Goal: Find contact information: Find contact information

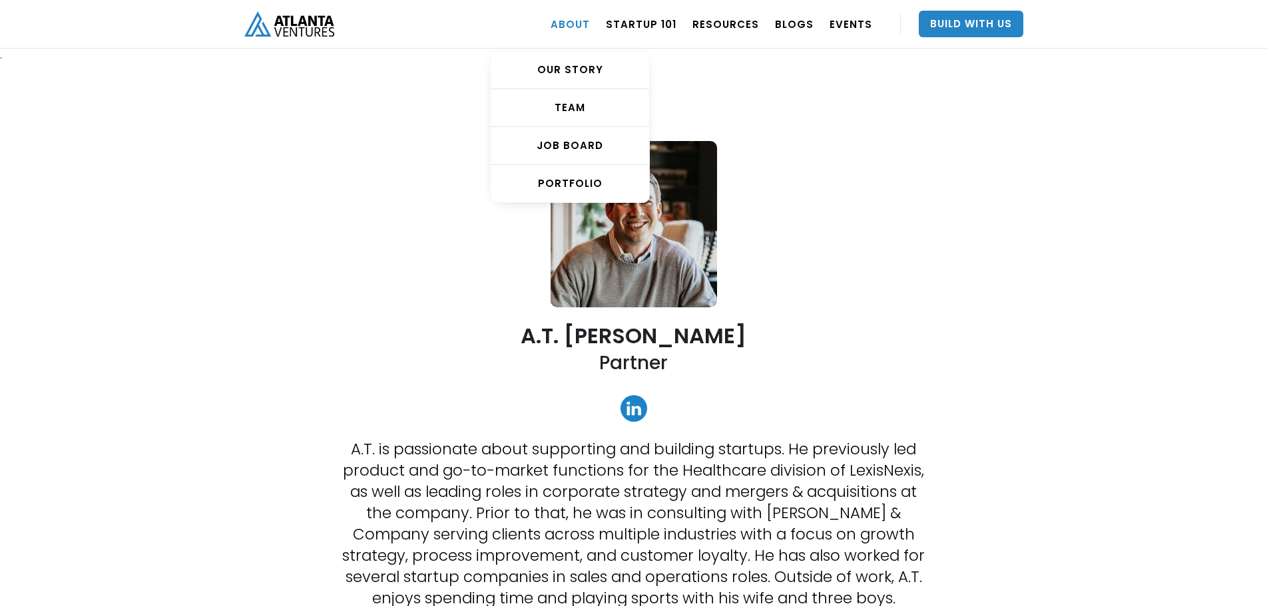
click at [563, 19] on link "ABOUT" at bounding box center [569, 23] width 39 height 37
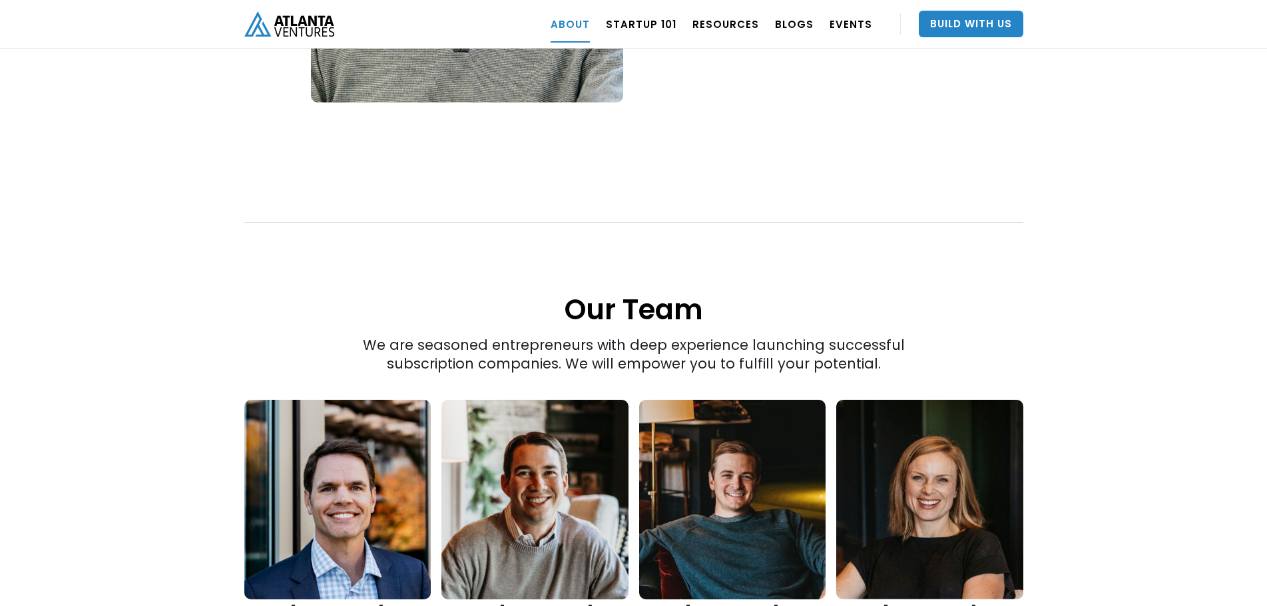
scroll to position [1775, 0]
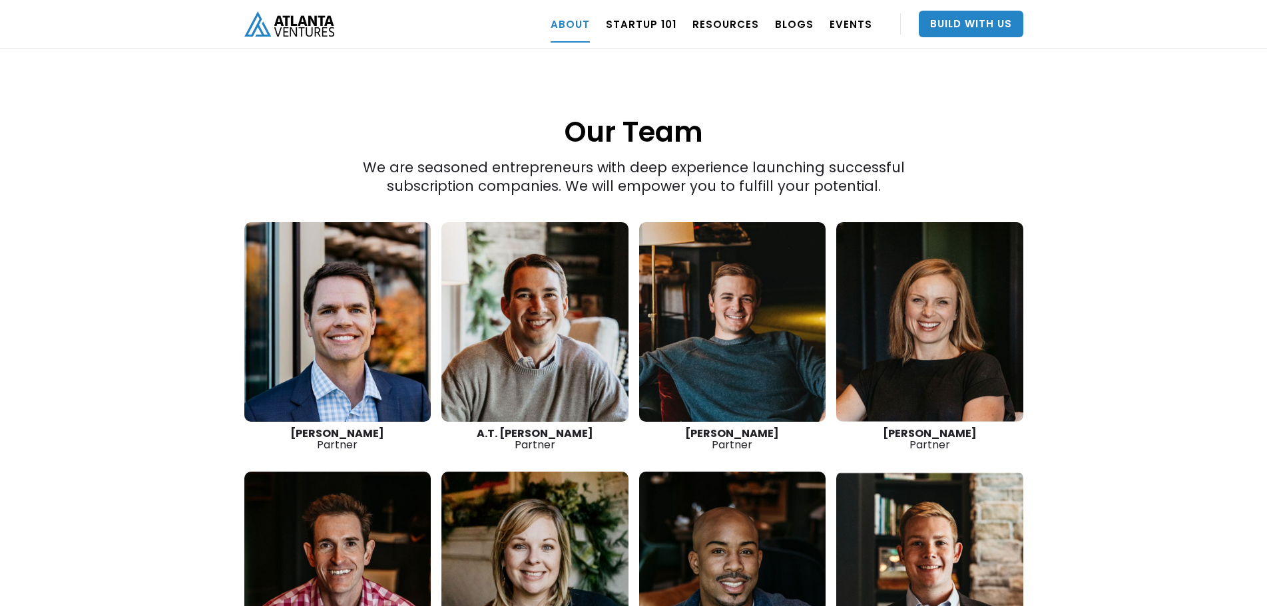
click at [346, 318] on link at bounding box center [337, 322] width 187 height 200
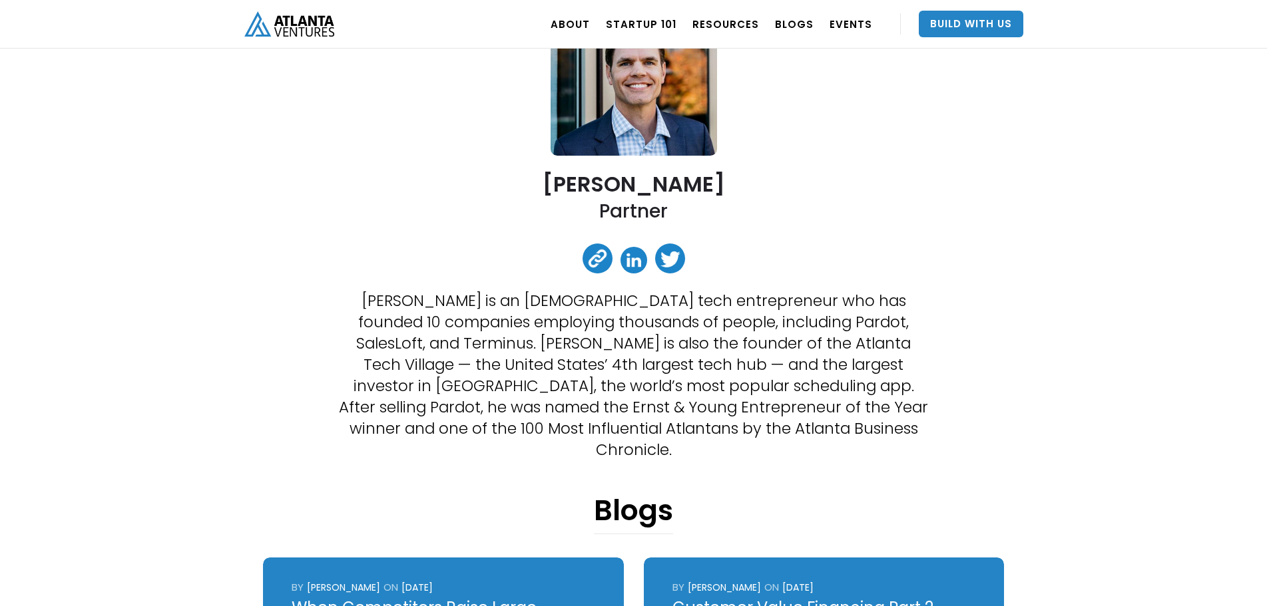
scroll to position [178, 0]
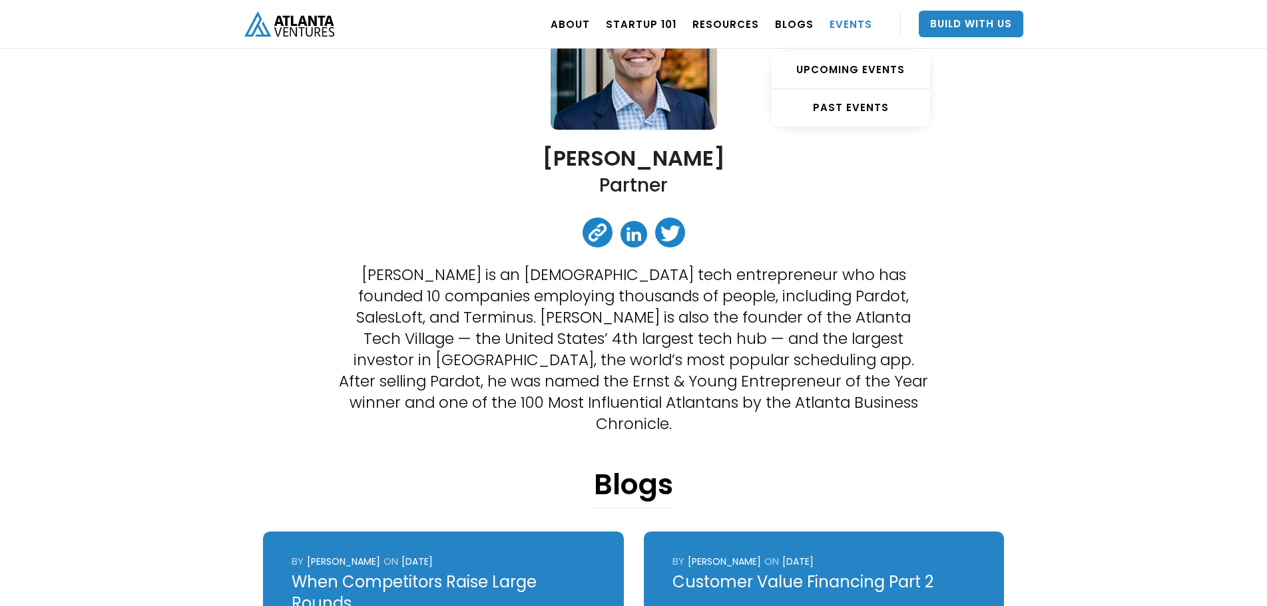
click at [845, 19] on link "EVENTS" at bounding box center [850, 23] width 43 height 37
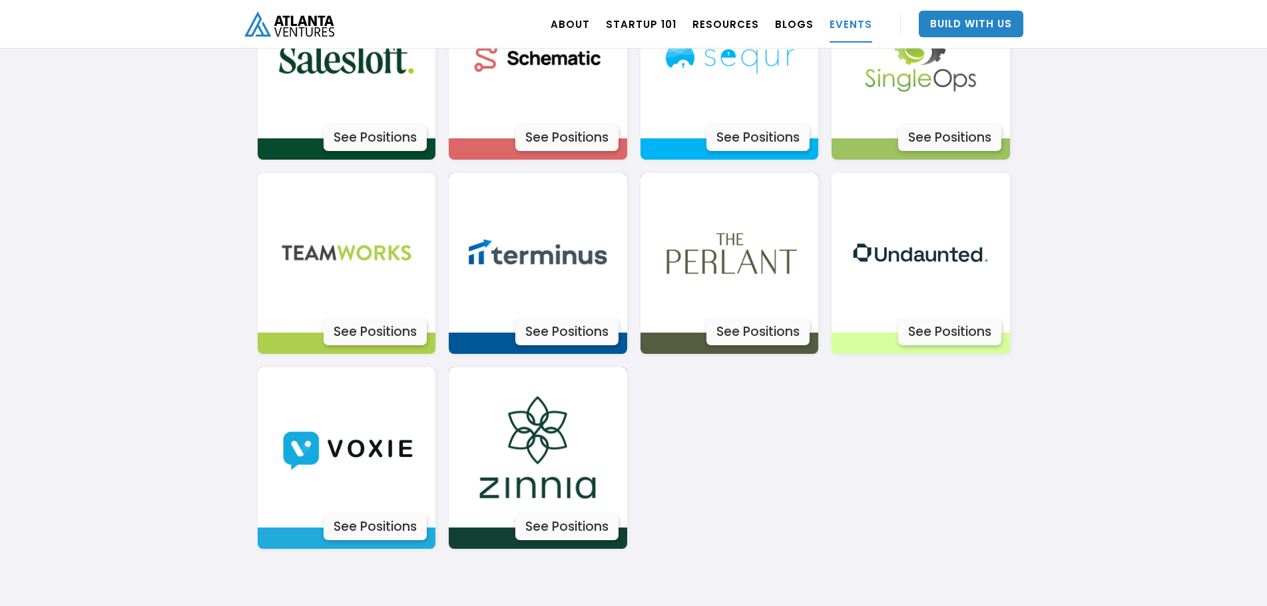
scroll to position [4260, 0]
